Goal: Task Accomplishment & Management: Use online tool/utility

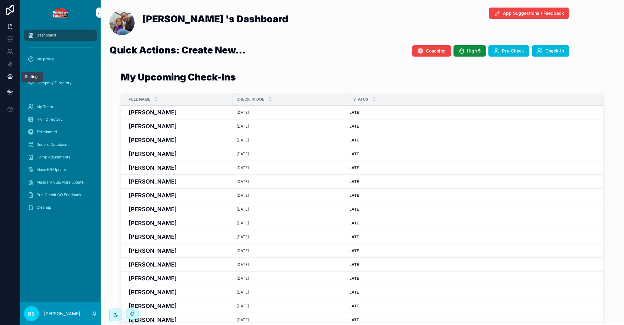
click at [13, 77] on icon at bounding box center [10, 77] width 6 height 6
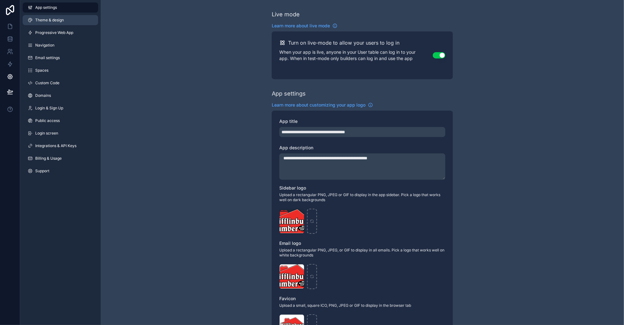
click at [44, 22] on span "Theme & design" at bounding box center [49, 20] width 29 height 5
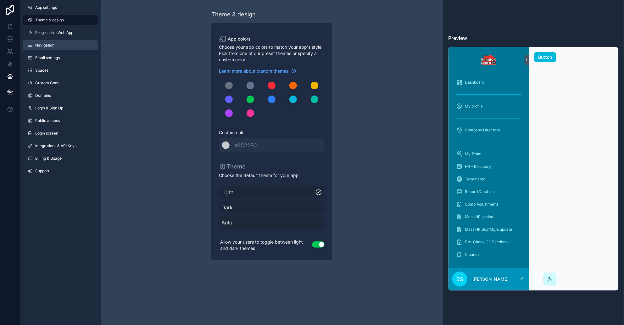
click at [51, 43] on span "Navigation" at bounding box center [44, 45] width 19 height 5
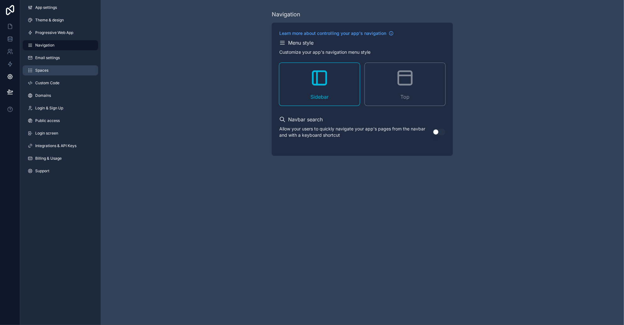
click at [47, 70] on span "Spaces" at bounding box center [41, 70] width 13 height 5
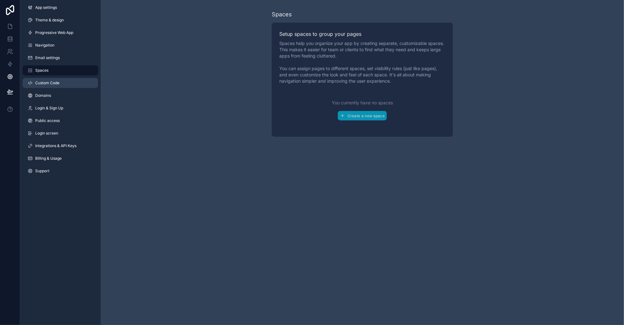
click at [47, 80] on link "Custom Code" at bounding box center [60, 83] width 75 height 10
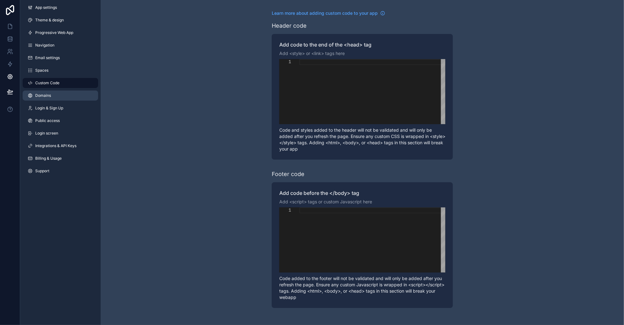
click at [52, 95] on link "Domains" at bounding box center [60, 96] width 75 height 10
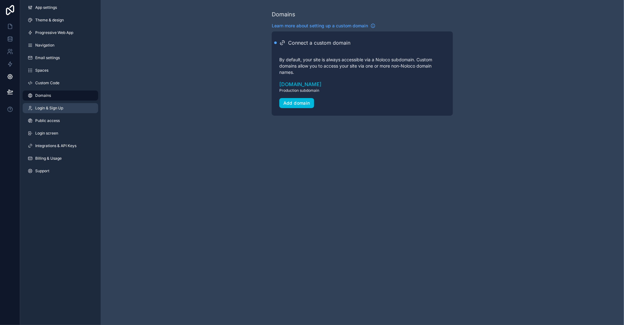
click at [51, 106] on span "Login & Sign Up" at bounding box center [49, 108] width 28 height 5
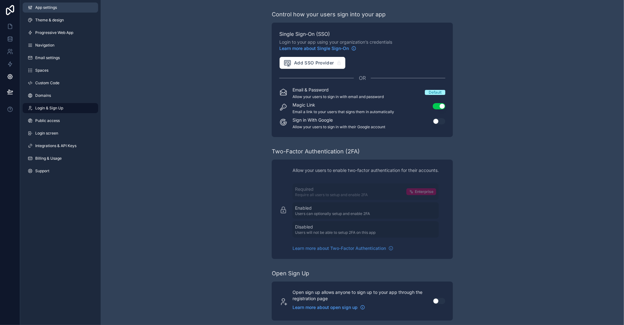
click at [54, 8] on span "App settings" at bounding box center [46, 7] width 22 height 5
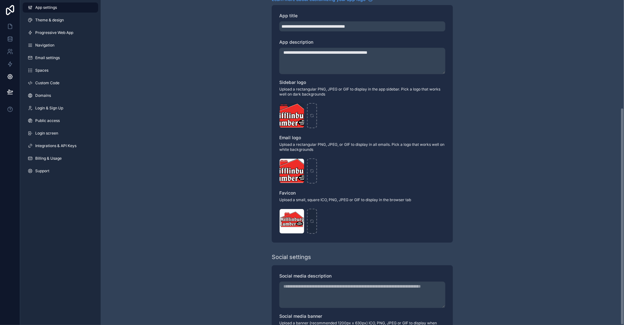
scroll to position [161, 0]
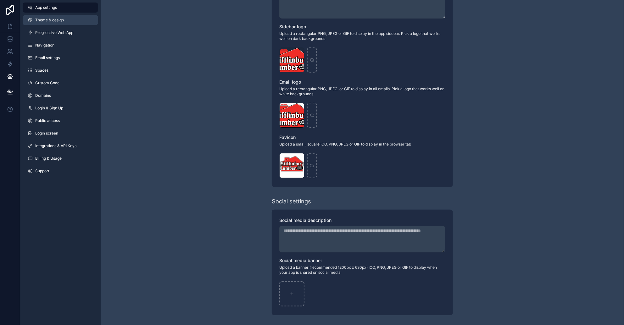
click at [45, 22] on span "Theme & design" at bounding box center [49, 20] width 29 height 5
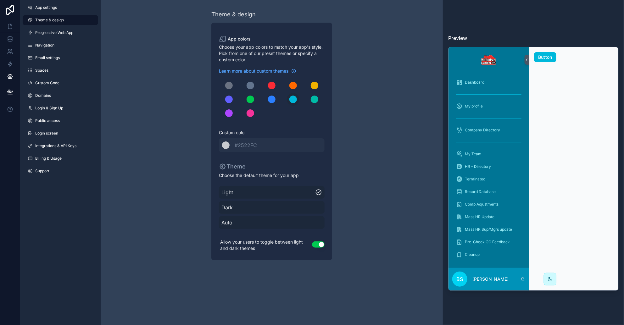
click at [124, 54] on div "Theme & design App colors Choose your app colors to match your app's style. Pic…" at bounding box center [272, 135] width 342 height 270
click at [12, 26] on icon at bounding box center [10, 26] width 6 height 6
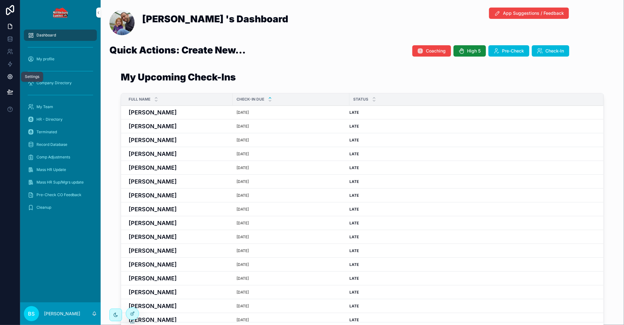
click at [9, 74] on icon at bounding box center [10, 77] width 6 height 6
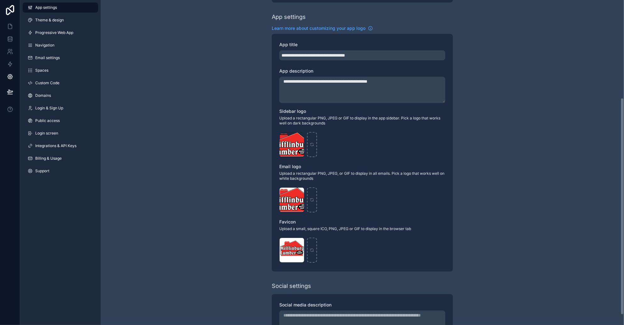
scroll to position [157, 0]
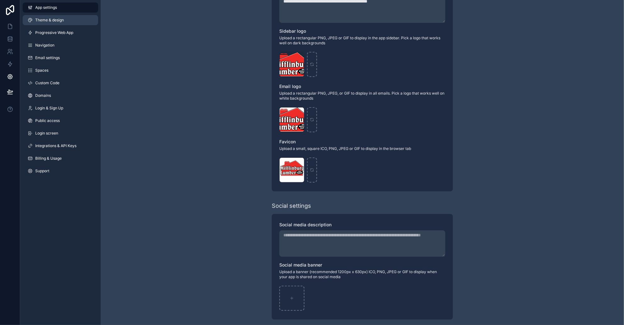
click at [41, 19] on span "Theme & design" at bounding box center [49, 20] width 29 height 5
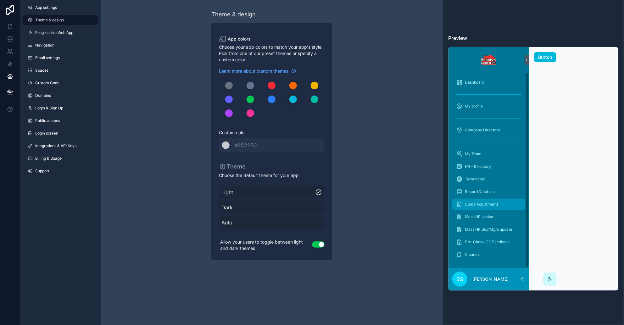
scroll to position [0, 0]
click at [526, 58] on icon at bounding box center [527, 60] width 4 height 5
click at [528, 58] on icon at bounding box center [527, 60] width 4 height 5
click at [44, 43] on span "Navigation" at bounding box center [44, 45] width 19 height 5
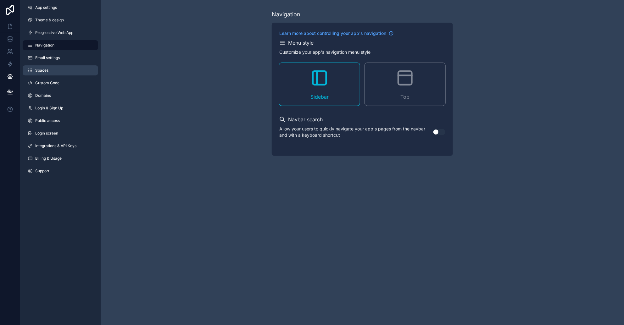
click at [48, 71] on span "Spaces" at bounding box center [41, 70] width 13 height 5
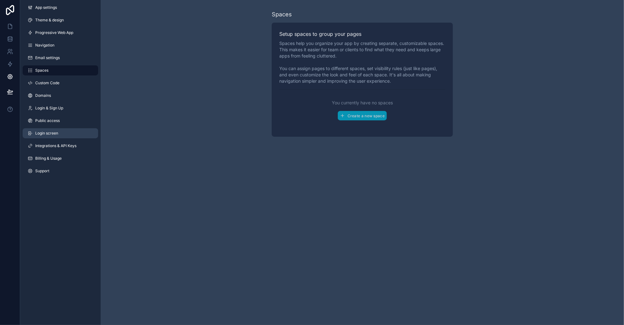
click at [49, 137] on link "Login screen" at bounding box center [60, 133] width 75 height 10
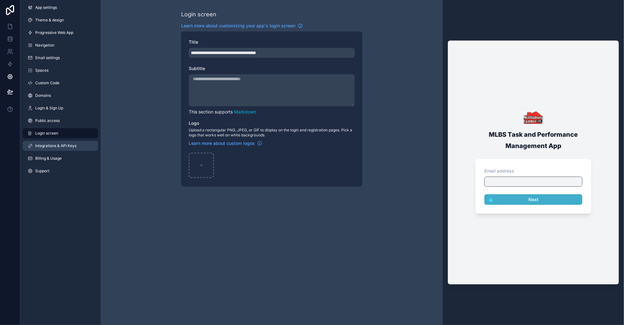
click at [50, 144] on span "Integrations & API Keys" at bounding box center [55, 145] width 41 height 5
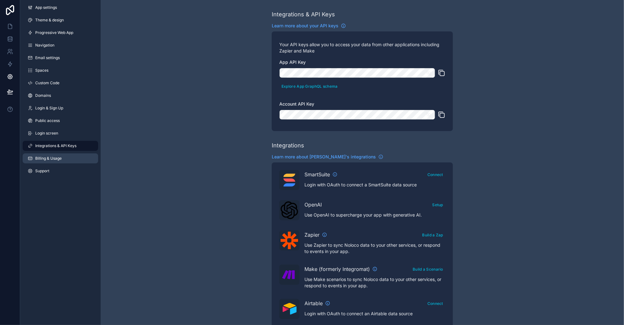
click at [53, 157] on span "Billing & Usage" at bounding box center [48, 158] width 26 height 5
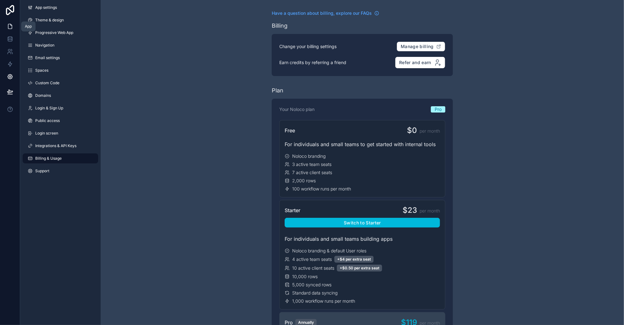
click at [10, 27] on icon at bounding box center [10, 26] width 6 height 6
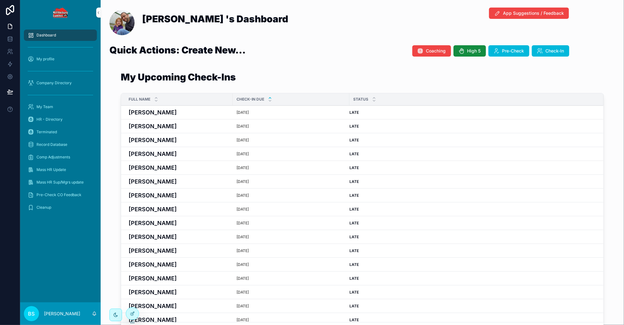
click at [48, 34] on span "Dashboard" at bounding box center [45, 35] width 19 height 5
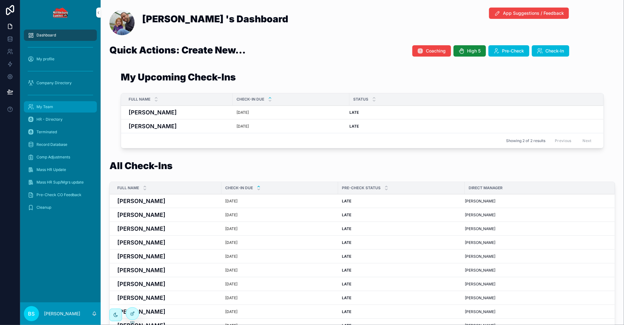
click at [51, 106] on span "My Team" at bounding box center [44, 106] width 17 height 5
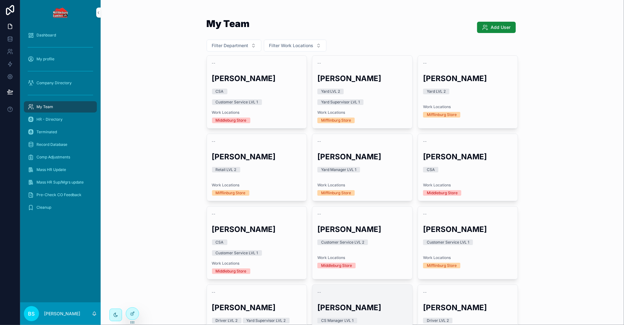
scroll to position [157, 0]
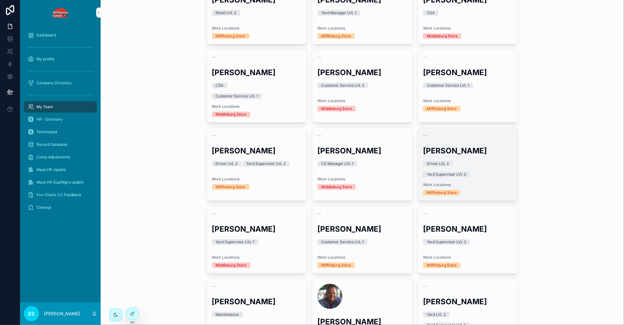
click at [464, 163] on div "Driver LVL 2" at bounding box center [468, 164] width 90 height 6
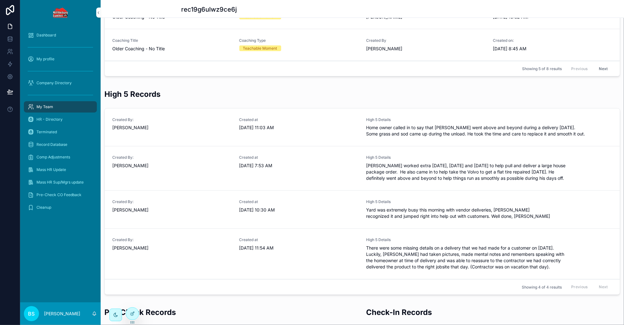
scroll to position [607, 0]
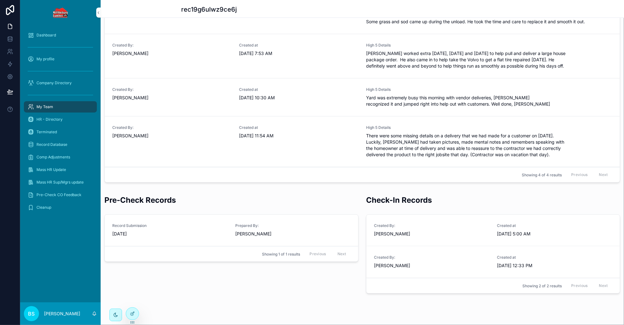
click at [415, 231] on div "[PERSON_NAME]" at bounding box center [431, 234] width 115 height 6
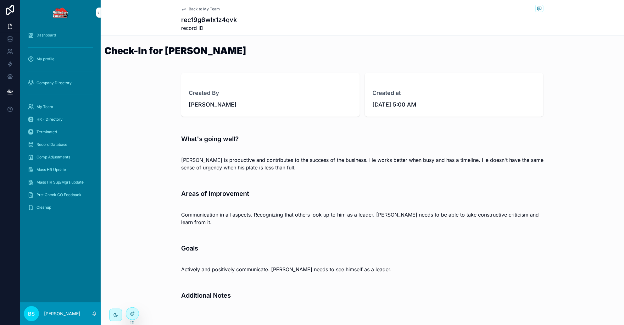
click at [196, 7] on span "Back to My Team" at bounding box center [204, 9] width 31 height 5
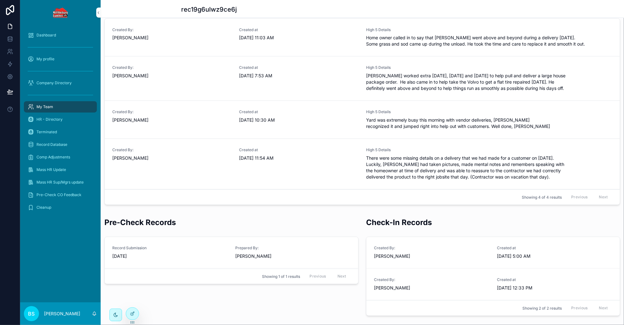
scroll to position [607, 0]
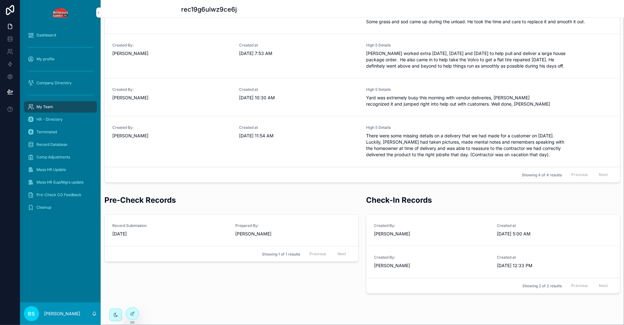
click at [186, 227] on link "Record Submission [DATE] Prepared By: [PERSON_NAME]" at bounding box center [231, 231] width 253 height 32
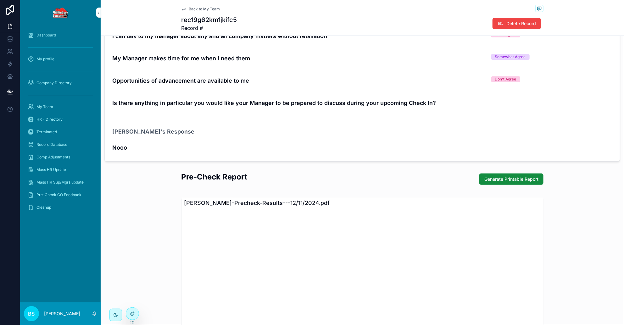
scroll to position [1297, 0]
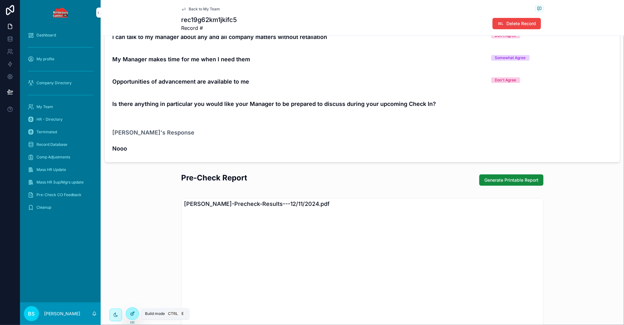
click at [132, 312] on icon at bounding box center [132, 313] width 5 height 5
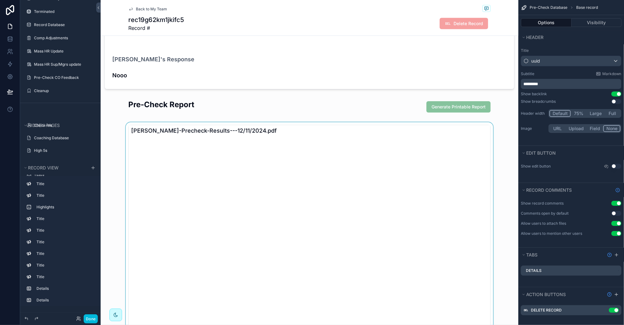
scroll to position [1415, 0]
click at [188, 122] on div "scrollable content" at bounding box center [310, 287] width 418 height 330
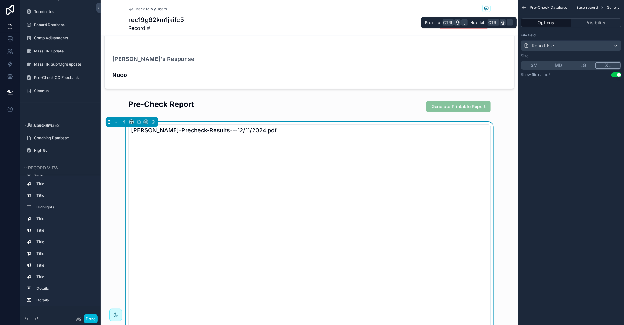
click at [563, 22] on button "Options" at bounding box center [546, 22] width 51 height 9
click at [591, 21] on button "Visibility" at bounding box center [596, 22] width 50 height 9
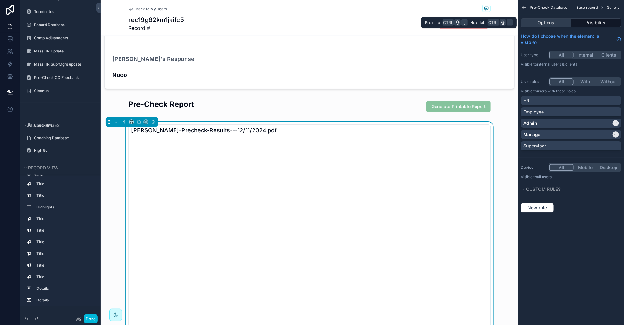
click at [556, 21] on button "Options" at bounding box center [546, 22] width 51 height 9
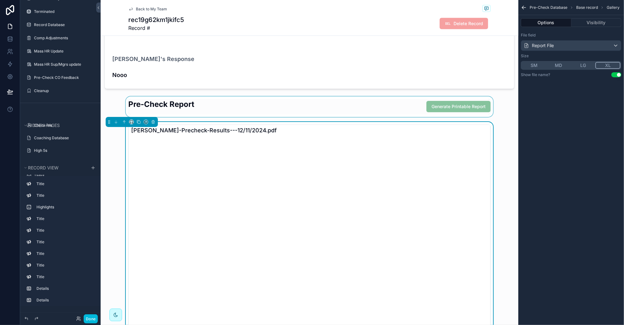
click at [354, 97] on div "scrollable content" at bounding box center [310, 107] width 418 height 20
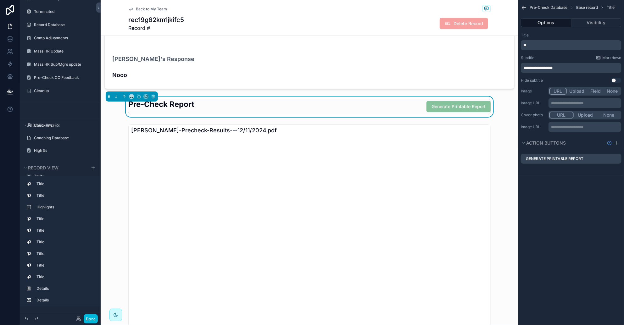
click at [0, 0] on icon "scrollable content" at bounding box center [0, 0] width 0 height 0
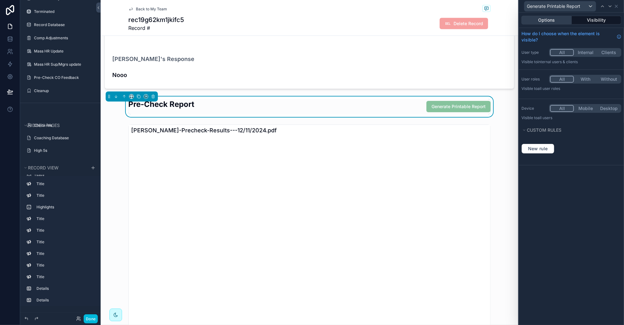
click at [562, 19] on button "Options" at bounding box center [546, 20] width 50 height 9
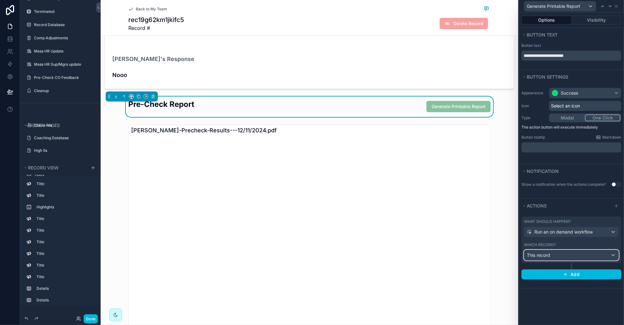
click at [552, 257] on div "This record" at bounding box center [571, 255] width 94 height 10
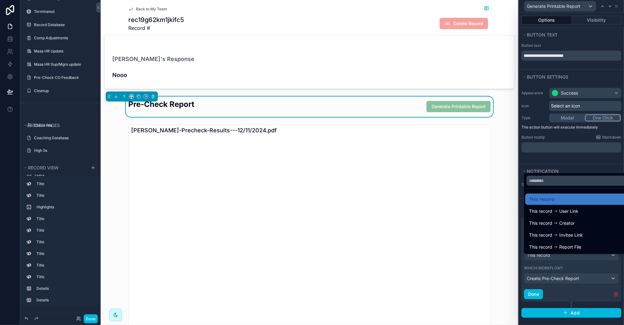
click at [552, 257] on div at bounding box center [571, 162] width 105 height 325
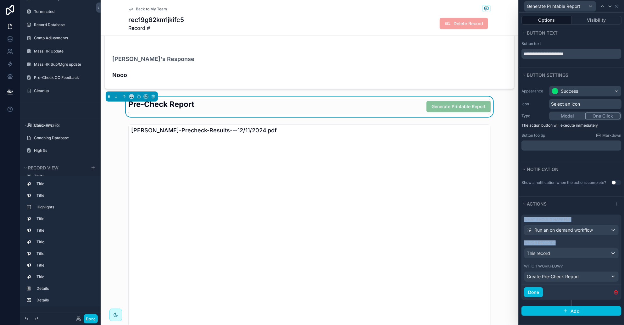
scroll to position [7, 0]
click at [12, 67] on icon at bounding box center [10, 64] width 6 height 6
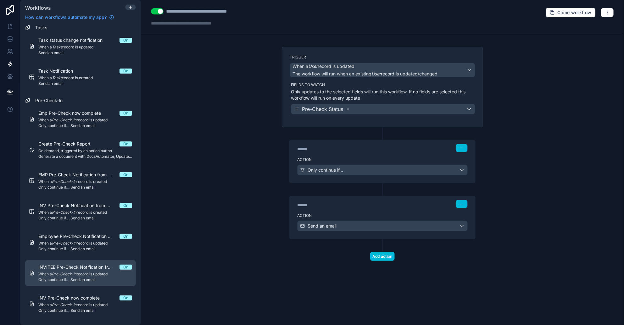
scroll to position [201, 0]
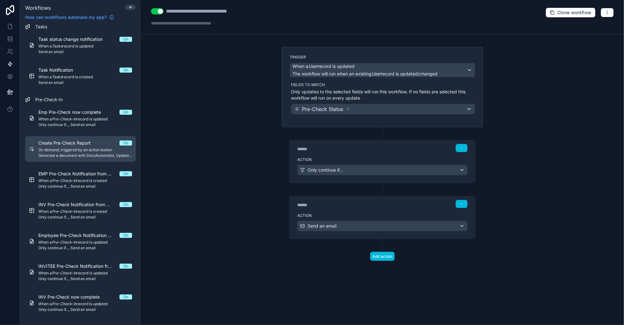
click at [70, 145] on span "Create Pre-Check Report" at bounding box center [68, 143] width 60 height 6
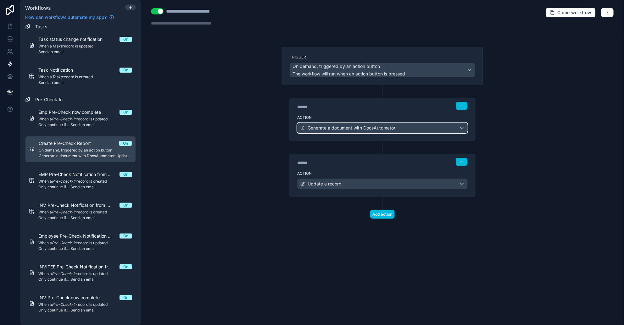
click at [401, 125] on div "Generate a document with DocsAutomator" at bounding box center [382, 128] width 170 height 10
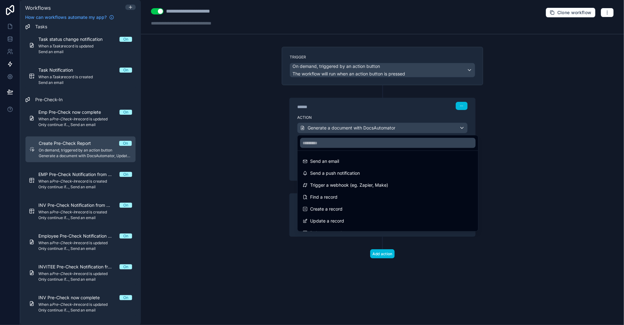
click at [401, 125] on div at bounding box center [312, 162] width 624 height 325
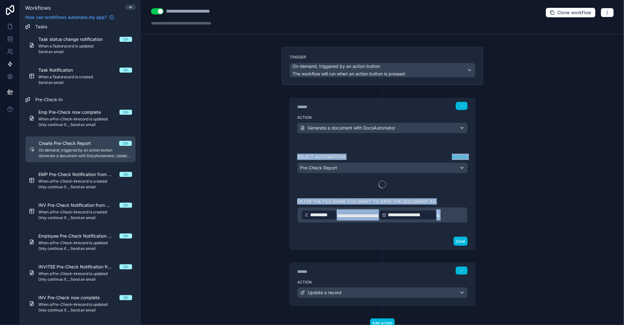
click at [547, 176] on div "**********" at bounding box center [382, 162] width 483 height 325
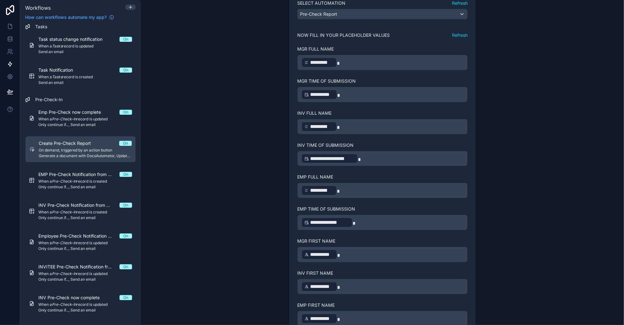
scroll to position [0, 0]
